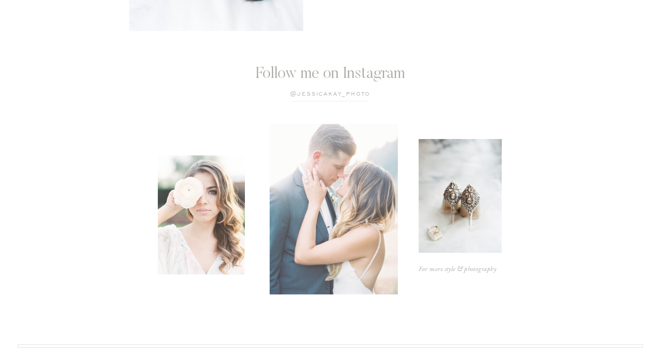
scroll to position [2454, 0]
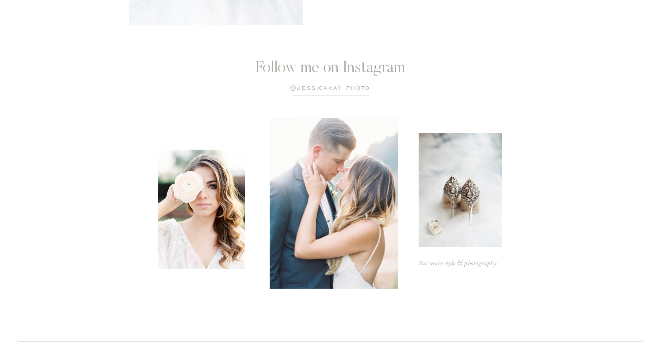
click at [321, 88] on p "@jessicaKay_photo" at bounding box center [330, 88] width 145 height 8
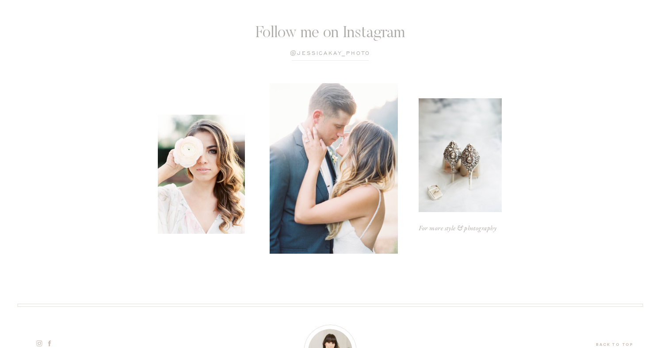
scroll to position [379, 0]
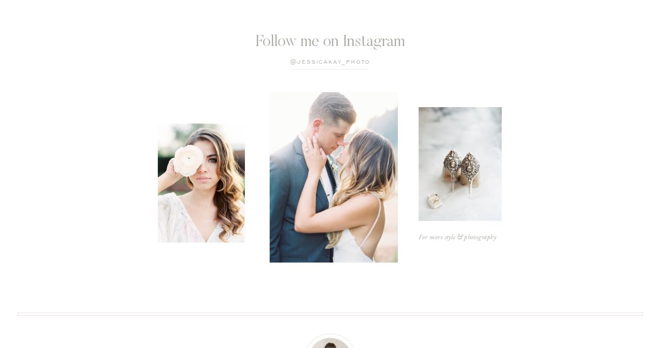
click at [326, 63] on p "@jessicaKay_photo" at bounding box center [330, 62] width 145 height 8
click at [302, 59] on p "@jessicaKay_photo" at bounding box center [330, 62] width 145 height 8
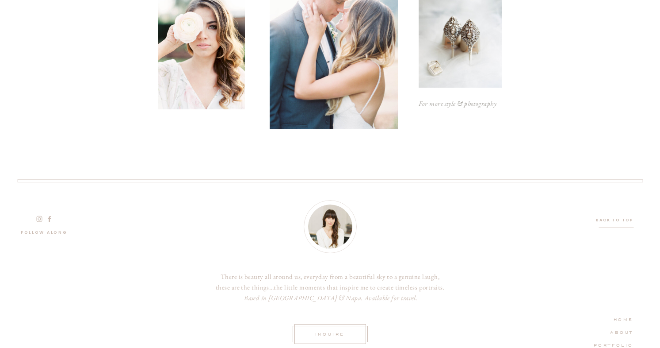
scroll to position [569, 0]
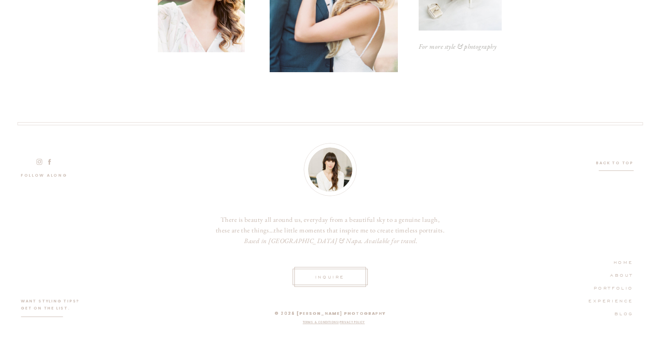
click at [38, 162] on icon at bounding box center [39, 162] width 8 height 8
